Goal: Transaction & Acquisition: Purchase product/service

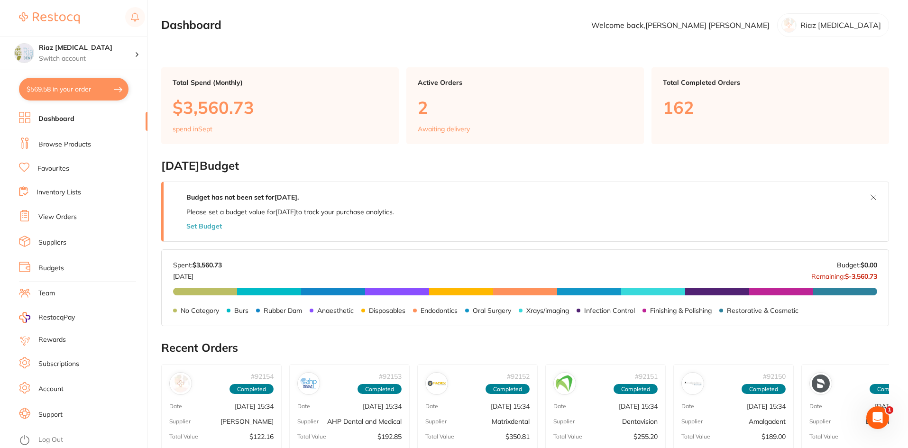
click at [69, 141] on link "Browse Products" at bounding box center [64, 144] width 53 height 9
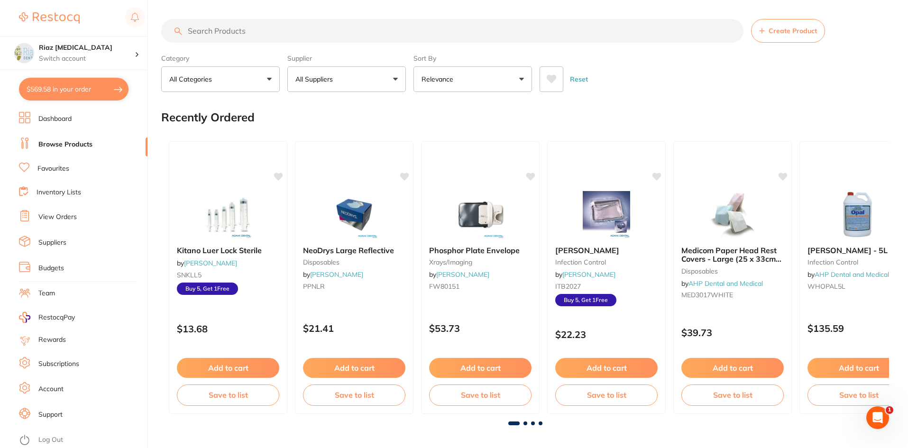
click at [50, 88] on button "$569.58 in your order" at bounding box center [74, 89] width 110 height 23
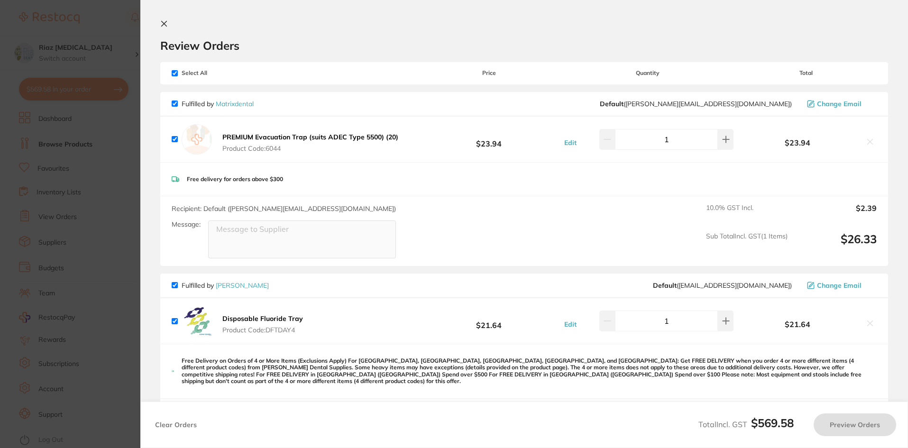
checkbox input "true"
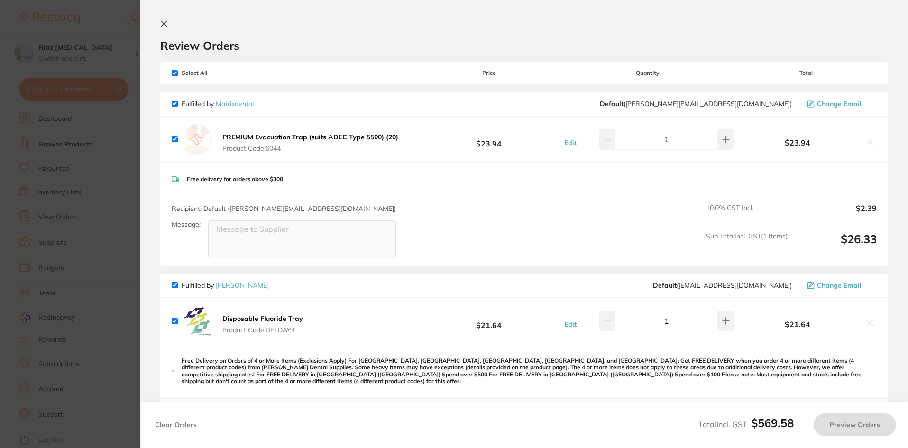
checkbox input "true"
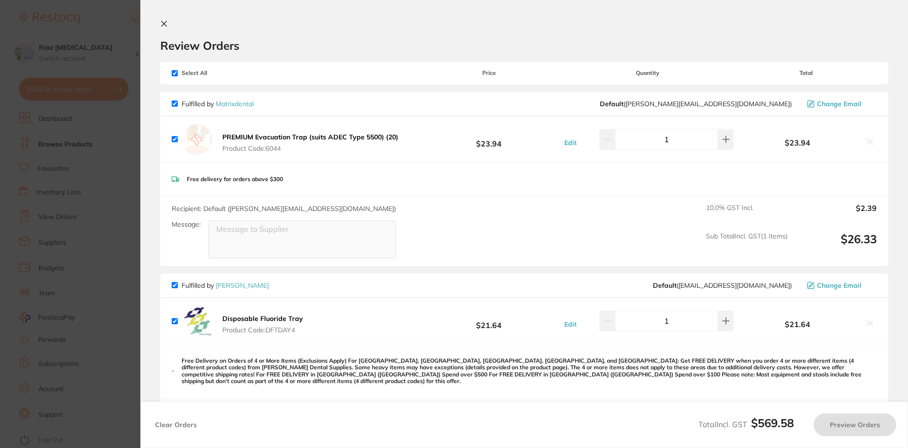
checkbox input "true"
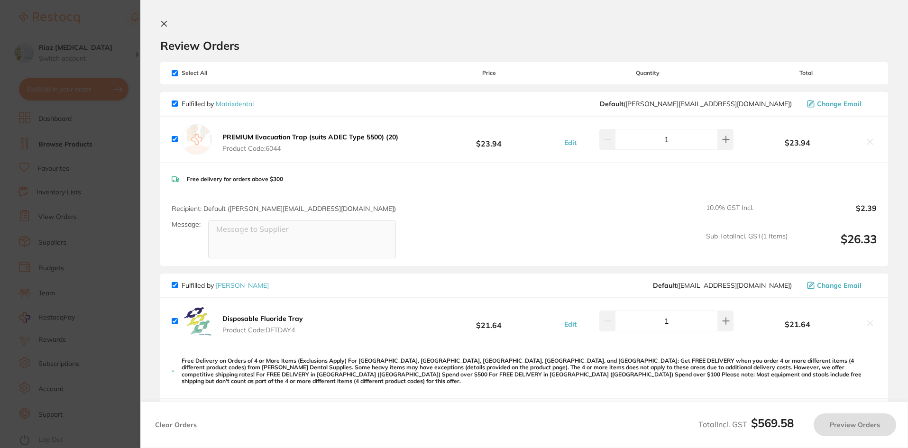
checkbox input "true"
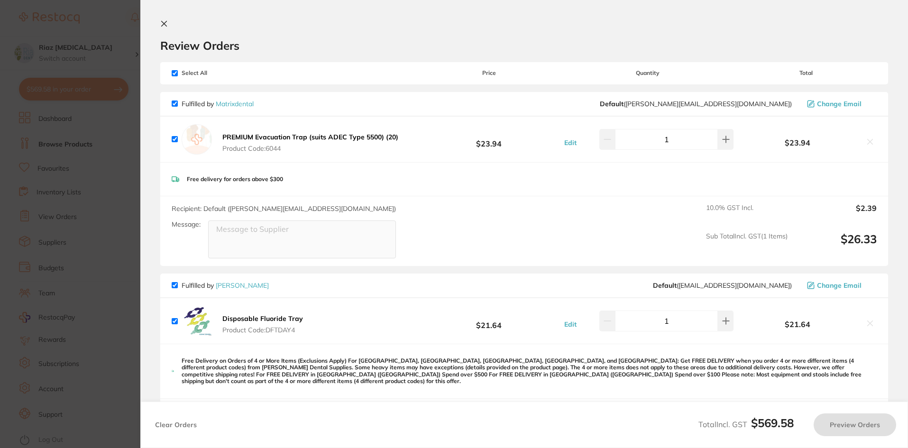
checkbox input "true"
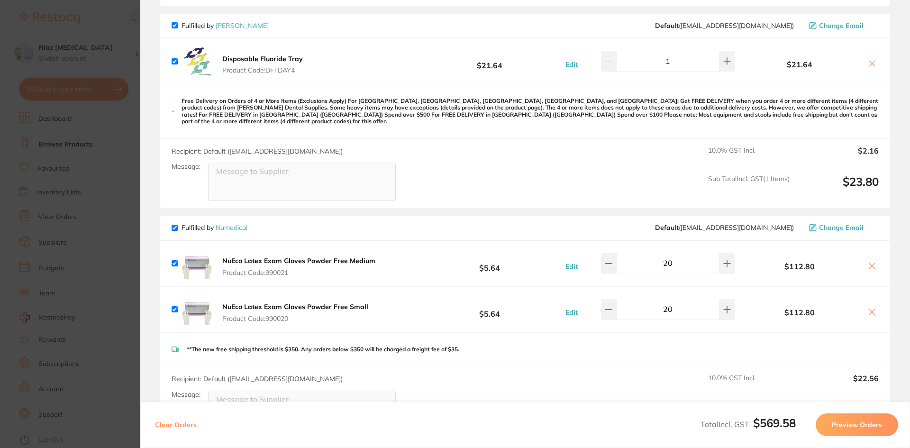
scroll to position [332, 0]
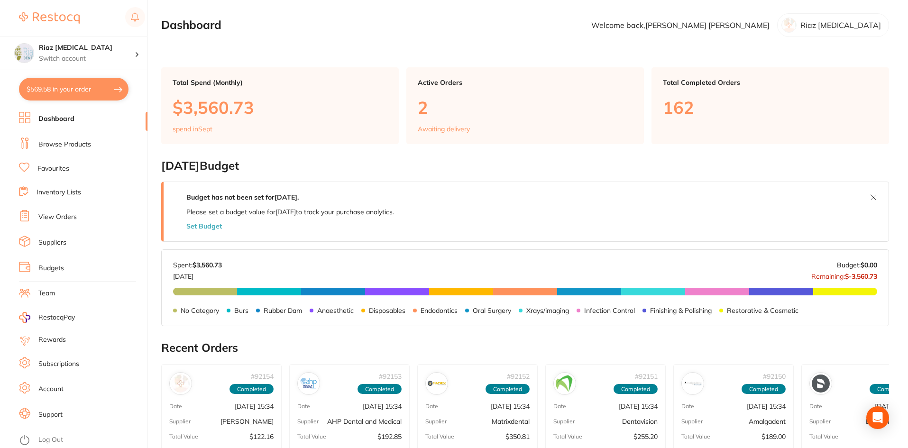
click at [74, 146] on link "Browse Products" at bounding box center [64, 144] width 53 height 9
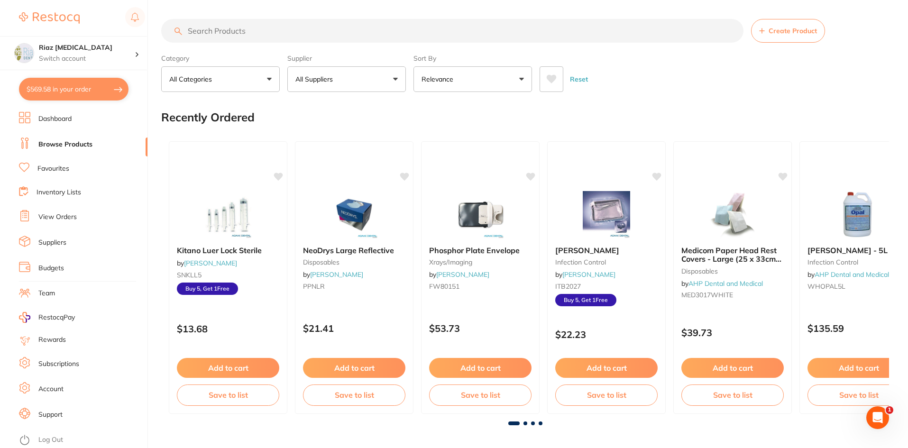
click at [200, 33] on input "search" at bounding box center [452, 31] width 582 height 24
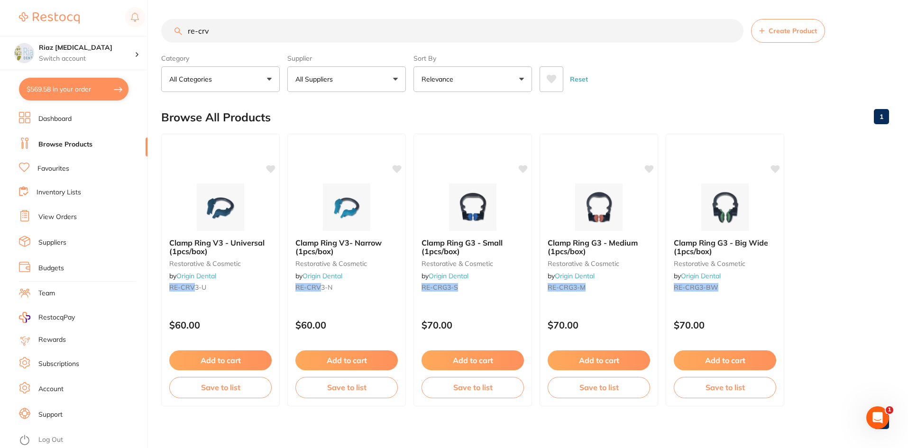
scroll to position [8, 0]
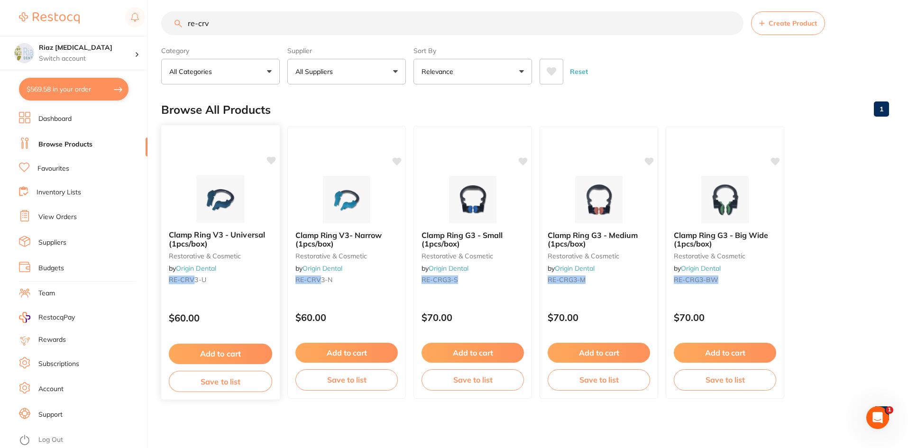
type input "re-crv"
click at [210, 350] on button "Add to cart" at bounding box center [220, 354] width 103 height 20
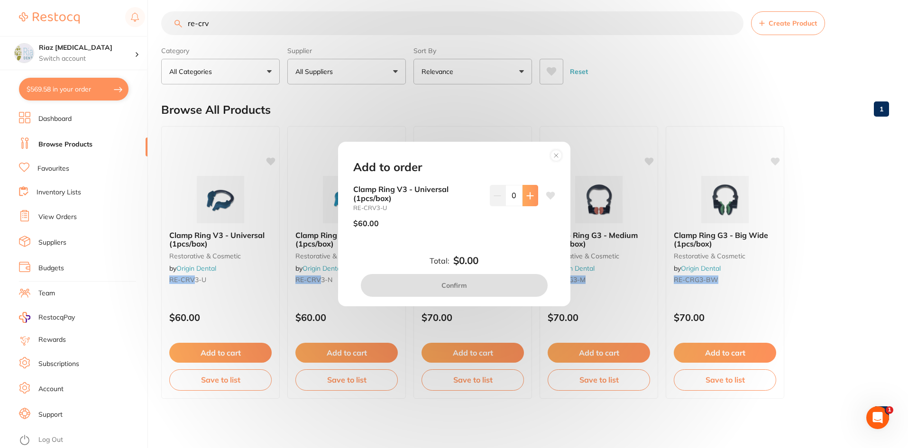
scroll to position [0, 0]
click at [527, 196] on icon at bounding box center [530, 196] width 6 height 6
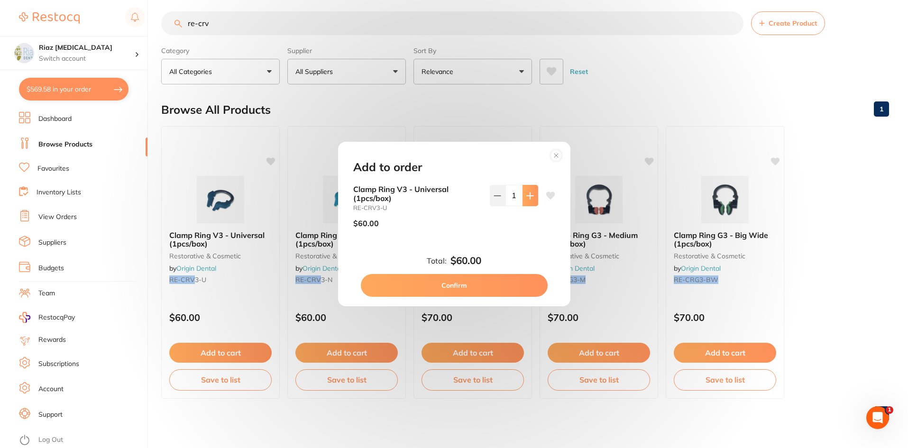
click at [527, 196] on icon at bounding box center [530, 196] width 6 height 6
click at [501, 198] on button at bounding box center [498, 195] width 16 height 21
type input "1"
click at [459, 286] on button "Confirm" at bounding box center [454, 285] width 187 height 23
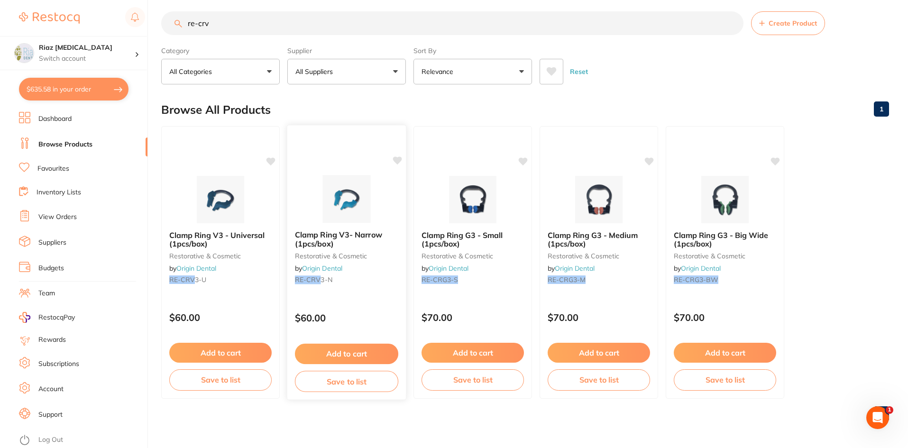
click at [368, 354] on button "Add to cart" at bounding box center [346, 354] width 103 height 20
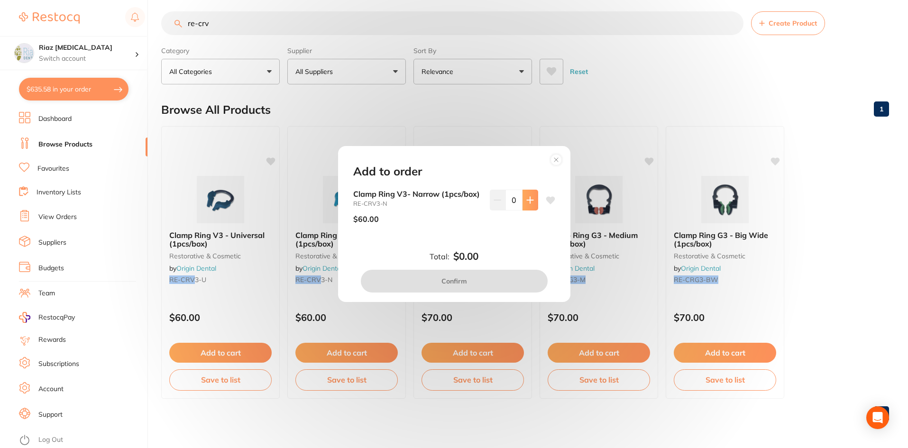
click at [529, 197] on icon at bounding box center [530, 200] width 8 height 8
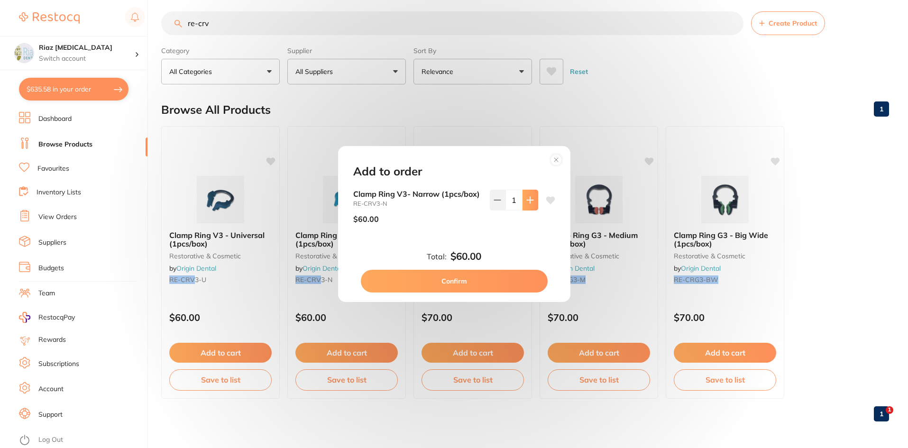
type input "1"
click at [435, 278] on button "Confirm" at bounding box center [454, 281] width 187 height 23
